Goal: Information Seeking & Learning: Find specific fact

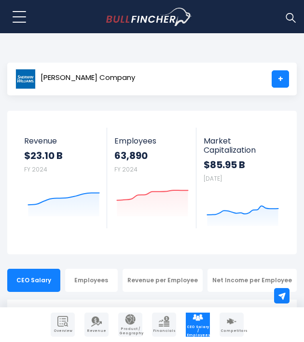
click at [146, 77] on div "Sherwin-Williams Company +" at bounding box center [151, 79] width 289 height 33
click at [135, 77] on span "Sherwin-Williams Company" at bounding box center [87, 78] width 94 height 8
click at [116, 78] on span "[PERSON_NAME] Company" at bounding box center [87, 78] width 94 height 8
click at [116, 78] on span "Sherwin-Williams Company" at bounding box center [87, 78] width 94 height 8
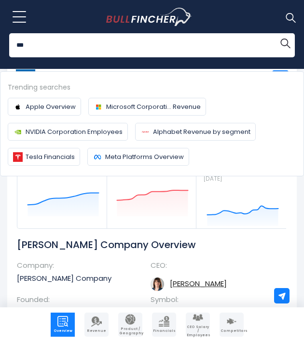
type input "***"
click at [285, 43] on button "Search" at bounding box center [284, 42] width 19 height 19
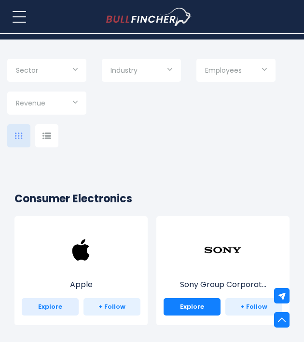
scroll to position [189, 0]
click at [40, 310] on link "Explore" at bounding box center [50, 306] width 57 height 17
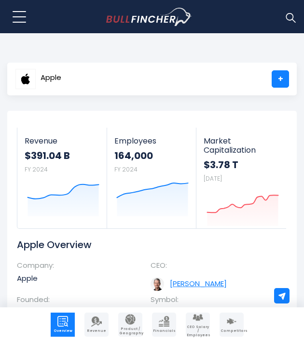
click at [195, 283] on link "Timothy D. Cook" at bounding box center [198, 284] width 57 height 10
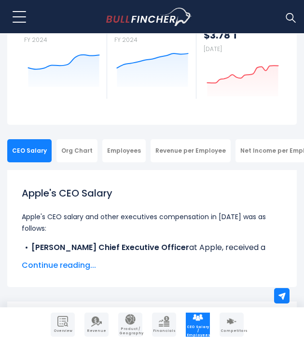
click at [58, 264] on span "Continue reading..." at bounding box center [152, 266] width 260 height 12
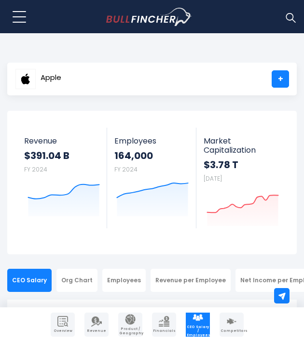
click at [288, 19] on img at bounding box center [290, 17] width 13 height 13
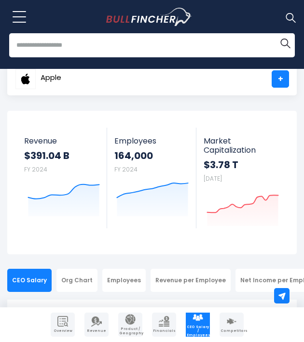
click at [177, 46] on input "search" at bounding box center [151, 45] width 285 height 24
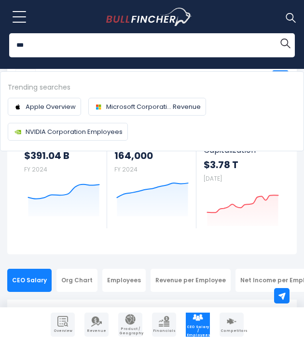
type input "***"
click at [285, 43] on button "Search" at bounding box center [284, 42] width 19 height 19
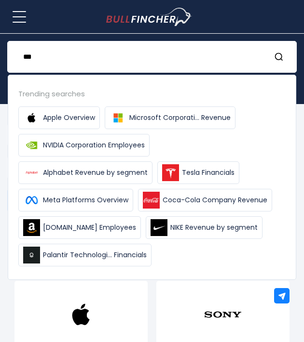
type input "***"
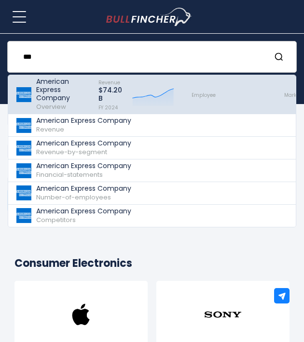
click at [43, 99] on p "American Express Company" at bounding box center [63, 90] width 54 height 25
click at [65, 100] on p "American Express Company" at bounding box center [63, 90] width 54 height 25
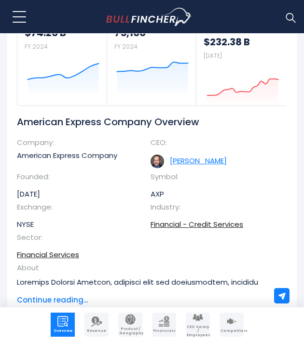
click at [182, 161] on link "[PERSON_NAME]" at bounding box center [198, 161] width 57 height 10
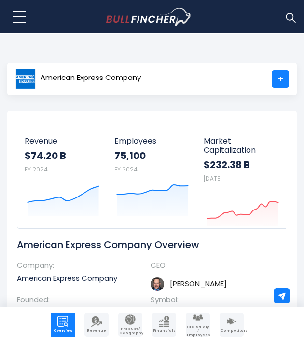
click at [159, 78] on div "American Express Company +" at bounding box center [151, 79] width 289 height 33
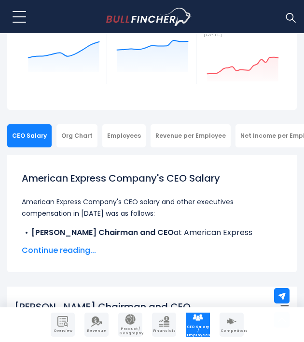
scroll to position [146, 0]
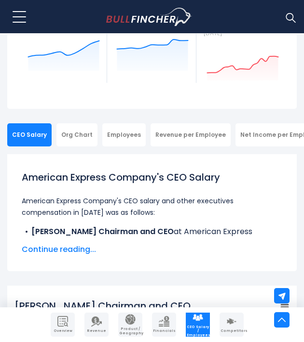
click at [65, 248] on span "Continue reading..." at bounding box center [152, 250] width 260 height 12
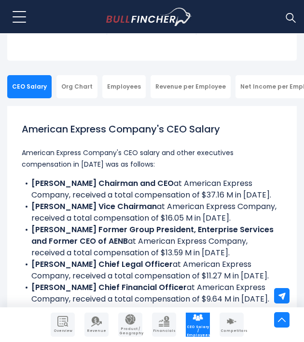
scroll to position [195, 0]
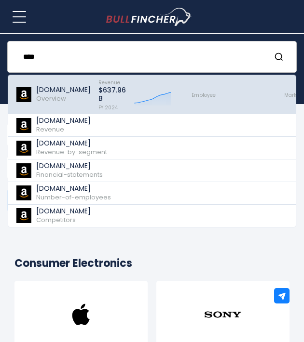
type input "****"
click at [64, 92] on p "[DOMAIN_NAME]" at bounding box center [63, 90] width 54 height 8
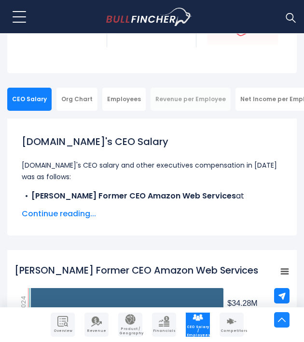
scroll to position [182, 0]
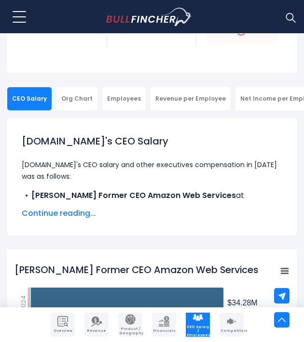
click at [81, 208] on span "Continue reading..." at bounding box center [152, 214] width 260 height 12
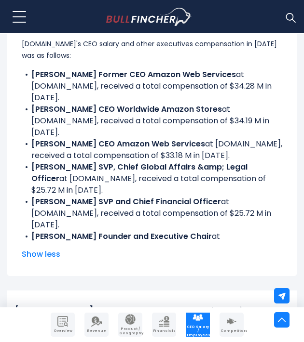
scroll to position [303, 0]
